Goal: Use online tool/utility: Utilize a website feature to perform a specific function

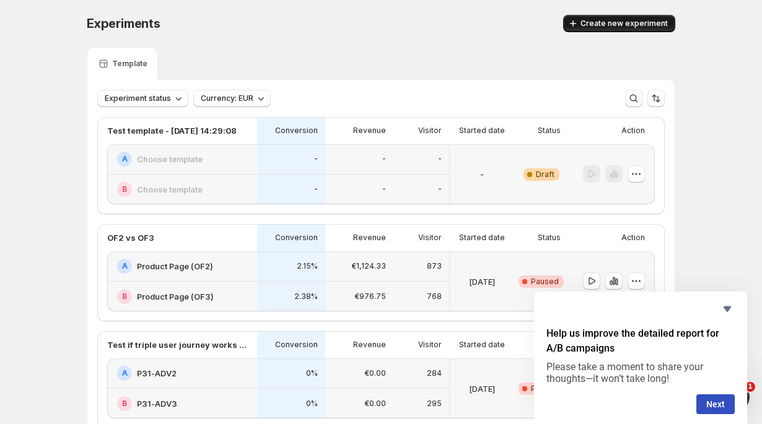
click at [601, 21] on span "Create new experiment" at bounding box center [623, 24] width 87 height 10
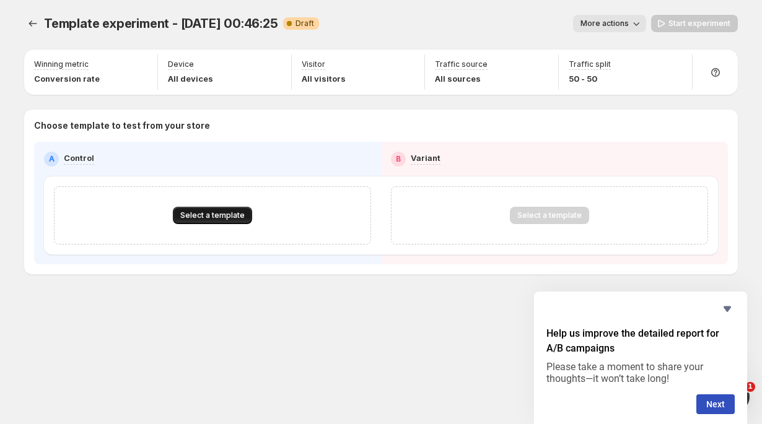
click at [220, 217] on span "Select a template" at bounding box center [212, 216] width 64 height 10
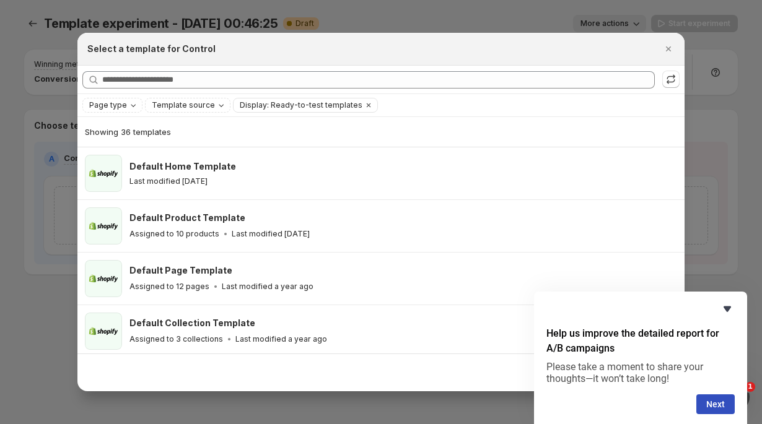
click at [729, 311] on icon "Hide survey" at bounding box center [727, 309] width 15 height 15
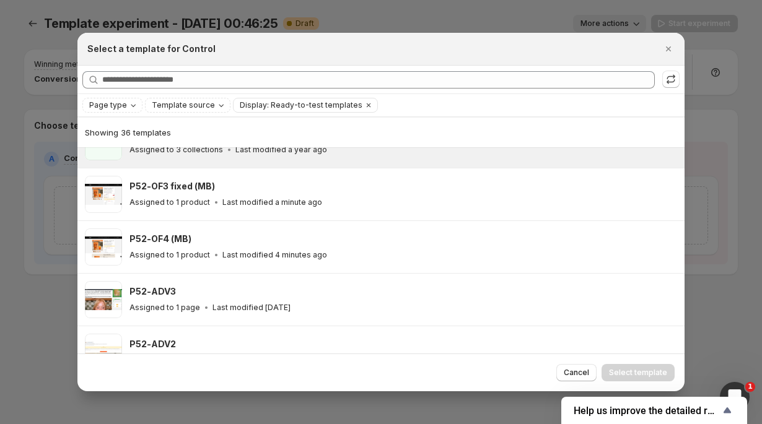
scroll to position [193, 0]
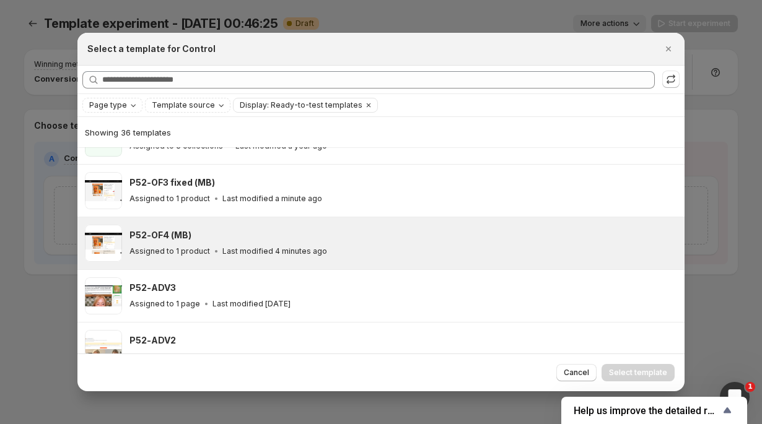
click at [124, 238] on div "P52-OF4 (MB) Assigned to 1 product Last modified 4 minutes ago" at bounding box center [381, 243] width 592 height 37
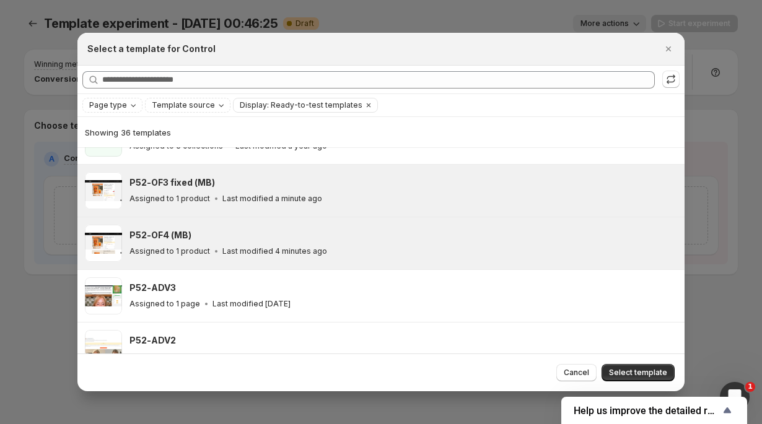
click at [409, 186] on div "P52-OF3 fixed (MB)" at bounding box center [401, 183] width 544 height 12
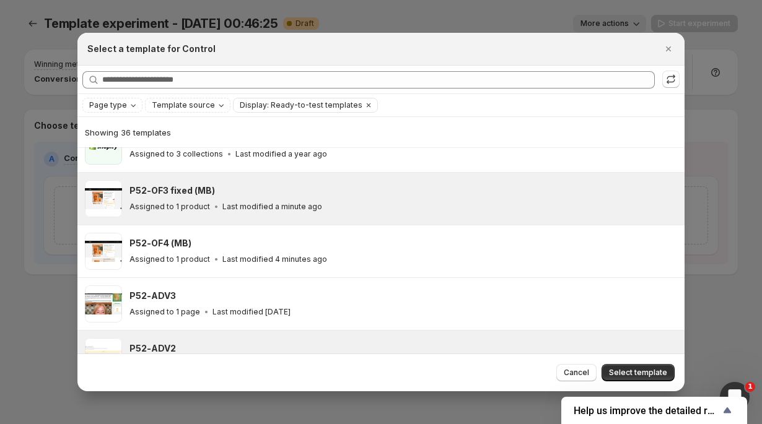
scroll to position [179, 0]
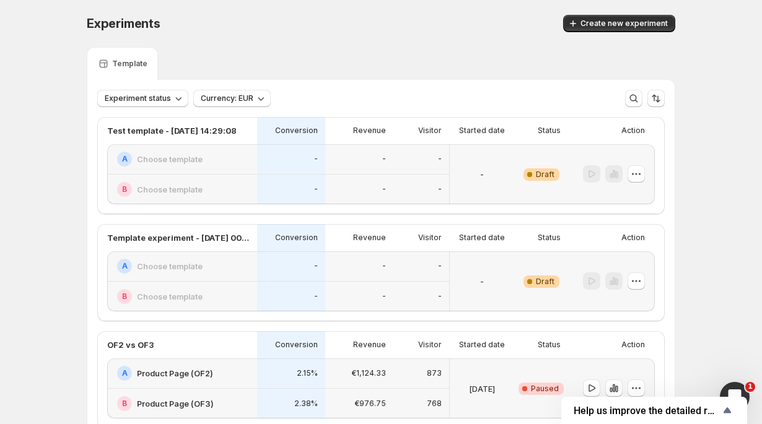
click at [603, 7] on div "Experiments. This page is ready Experiments Create new experiment" at bounding box center [381, 23] width 588 height 47
click at [602, 15] on button "Create new experiment" at bounding box center [619, 23] width 112 height 17
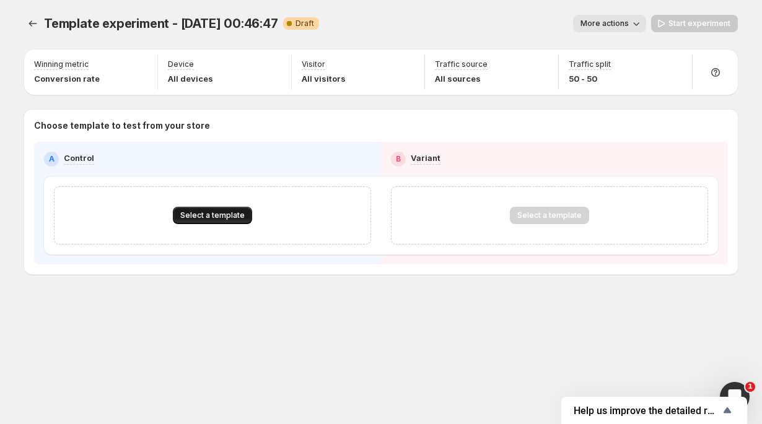
click at [198, 211] on span "Select a template" at bounding box center [212, 216] width 64 height 10
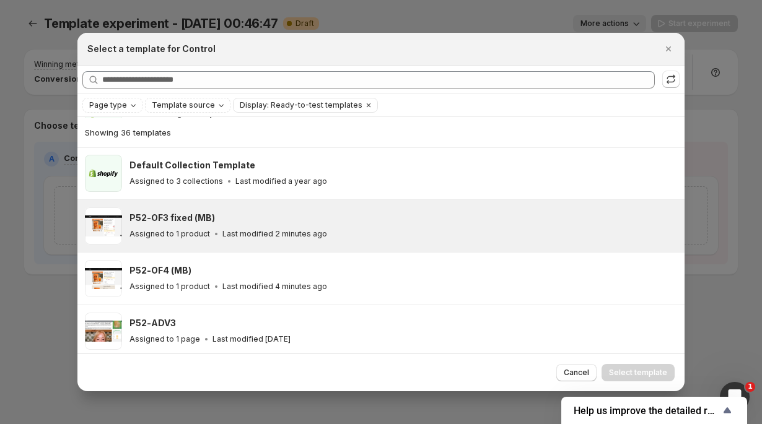
click at [273, 221] on div "P52-OF3 fixed (MB)" at bounding box center [401, 218] width 544 height 12
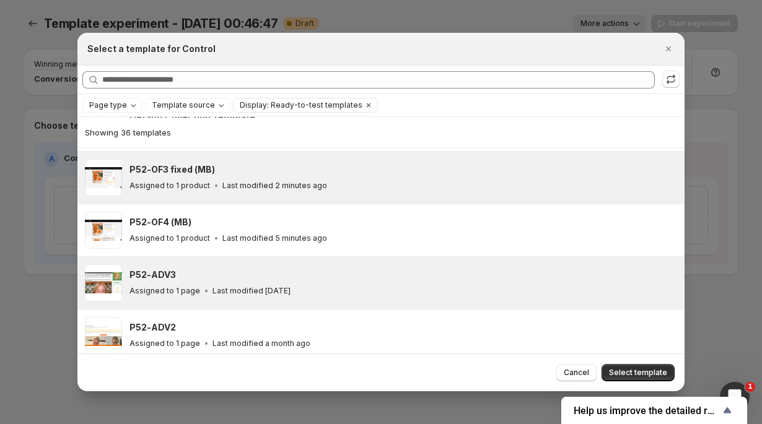
scroll to position [165, 0]
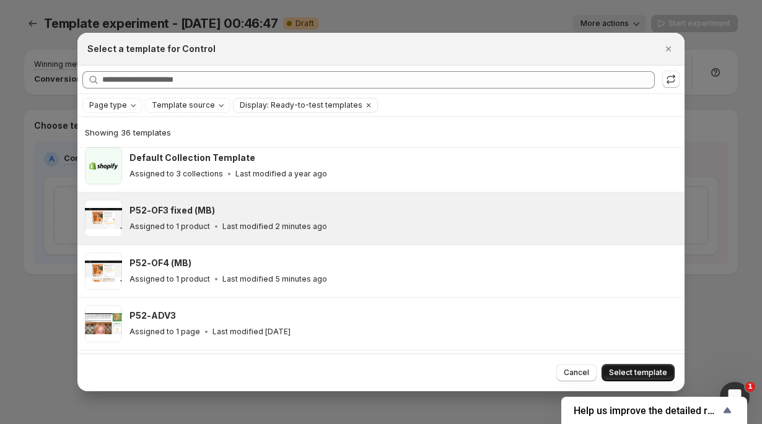
click at [621, 365] on button "Select template" at bounding box center [637, 372] width 73 height 17
click at [619, 367] on div "Cancel Loading Select template" at bounding box center [615, 372] width 118 height 17
click at [617, 373] on div "Cancel Loading Select template" at bounding box center [615, 372] width 118 height 17
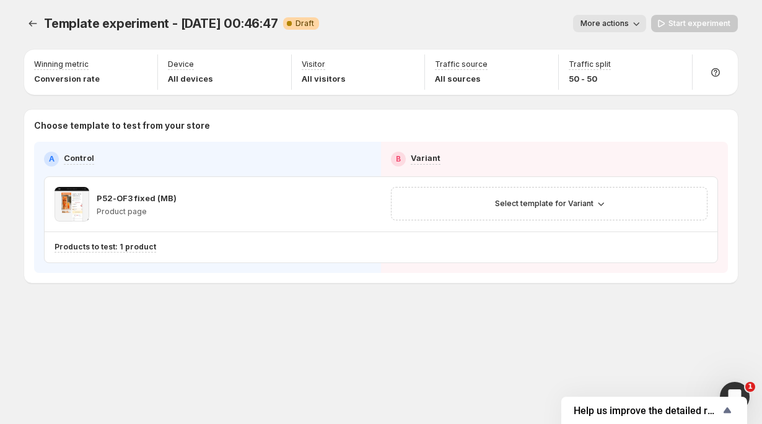
click at [631, 373] on div "Template experiment - Aug 25, 00:46:47. This page is ready Template experiment …" at bounding box center [380, 212] width 743 height 424
click at [668, 50] on div "Winning metric Conversion rate Device All devices Visitor All visitors Traffic …" at bounding box center [380, 72] width 713 height 45
click at [357, 204] on icon "button" at bounding box center [362, 204] width 12 height 12
click at [521, 208] on span "Select template for Variant" at bounding box center [544, 204] width 98 height 10
click at [523, 228] on span "Select an existing template" at bounding box center [540, 230] width 105 height 10
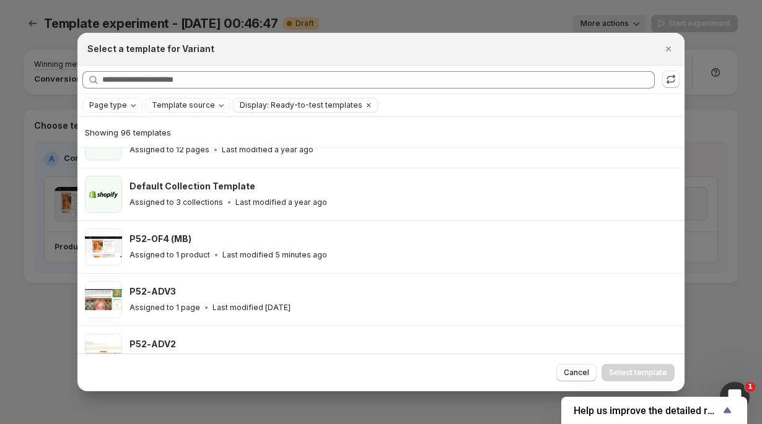
scroll to position [139, 0]
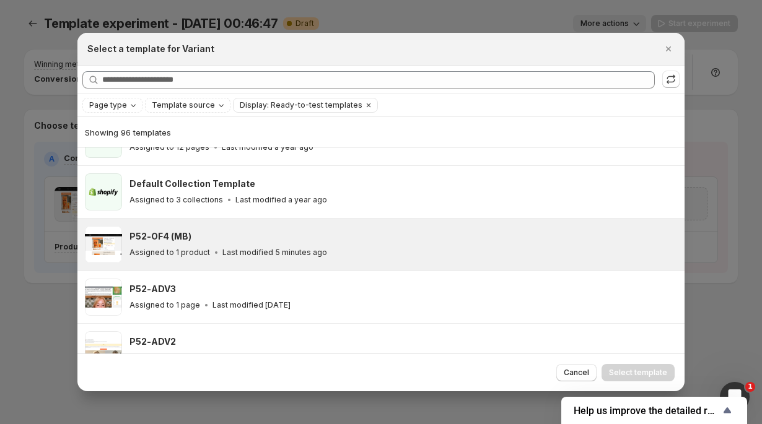
click at [268, 243] on div "P52-OF4 (MB) Assigned to 1 product Last modified 5 minutes ago" at bounding box center [401, 244] width 544 height 28
click at [645, 362] on div "Cancel Select template" at bounding box center [380, 373] width 607 height 38
click at [642, 365] on button "Select template" at bounding box center [637, 372] width 73 height 17
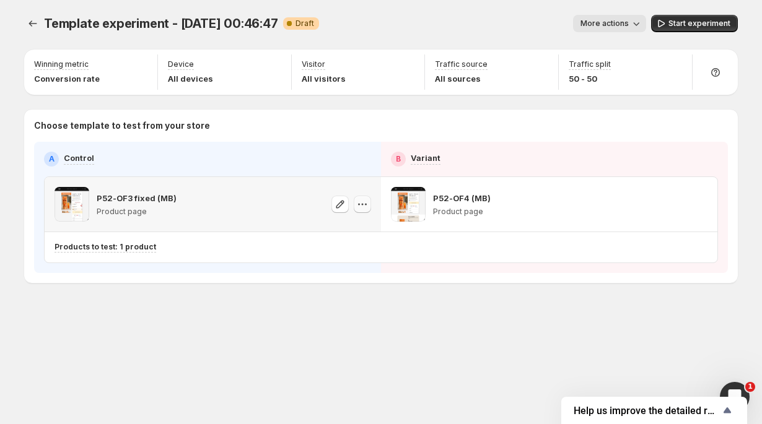
click at [364, 204] on icon "button" at bounding box center [362, 204] width 12 height 12
click at [649, 68] on div "Traffic split 50 - 50" at bounding box center [625, 72] width 123 height 35
click at [678, 60] on icon "button" at bounding box center [675, 65] width 12 height 12
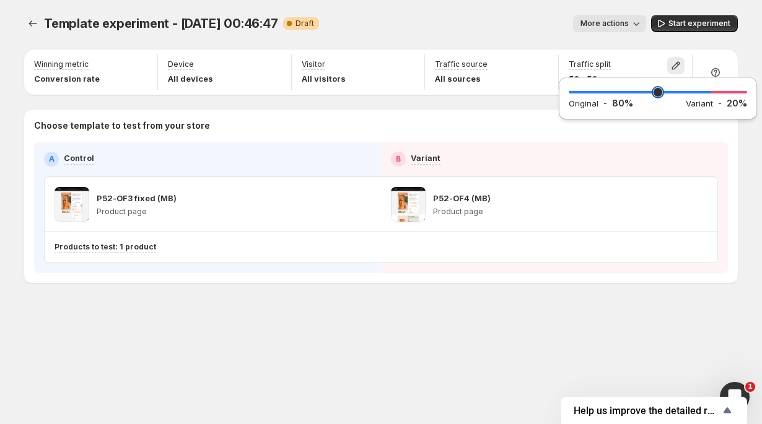
drag, startPoint x: 657, startPoint y: 92, endPoint x: 707, endPoint y: 99, distance: 50.6
type input "**"
click at [707, 99] on input "range" at bounding box center [658, 92] width 178 height 17
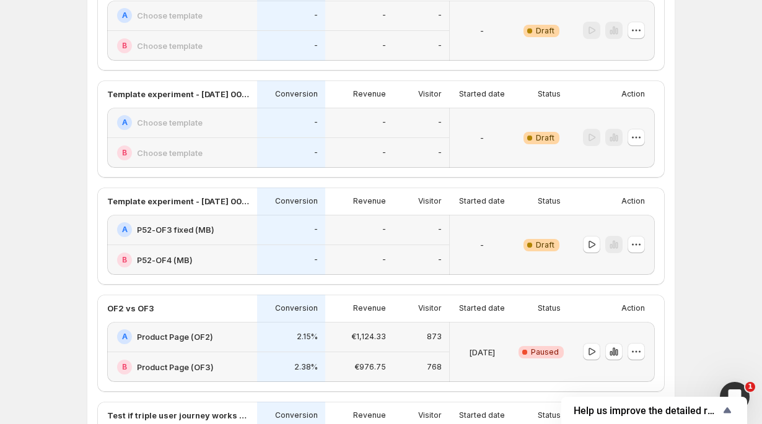
scroll to position [151, 0]
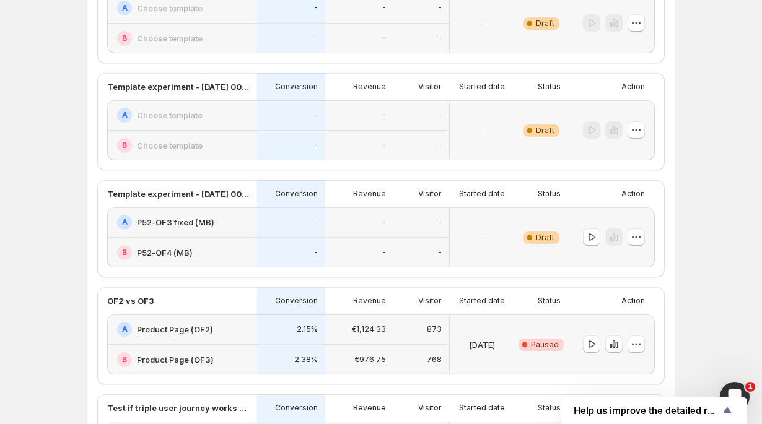
click at [466, 221] on div "-" at bounding box center [482, 237] width 55 height 45
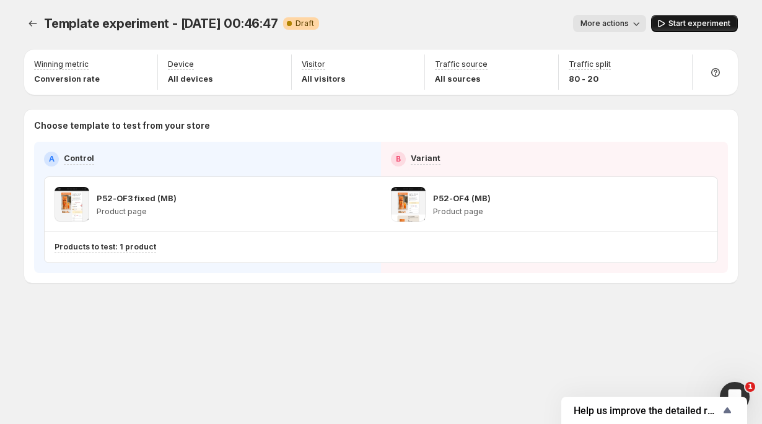
click at [690, 29] on button "Start experiment" at bounding box center [694, 23] width 87 height 17
click at [269, 175] on div "A Control B Variant P52-OF3 fixed (MB) Product page P52-OF4 (MB) Product page P…" at bounding box center [381, 207] width 674 height 111
